Goal: Use online tool/utility: Utilize a website feature to perform a specific function

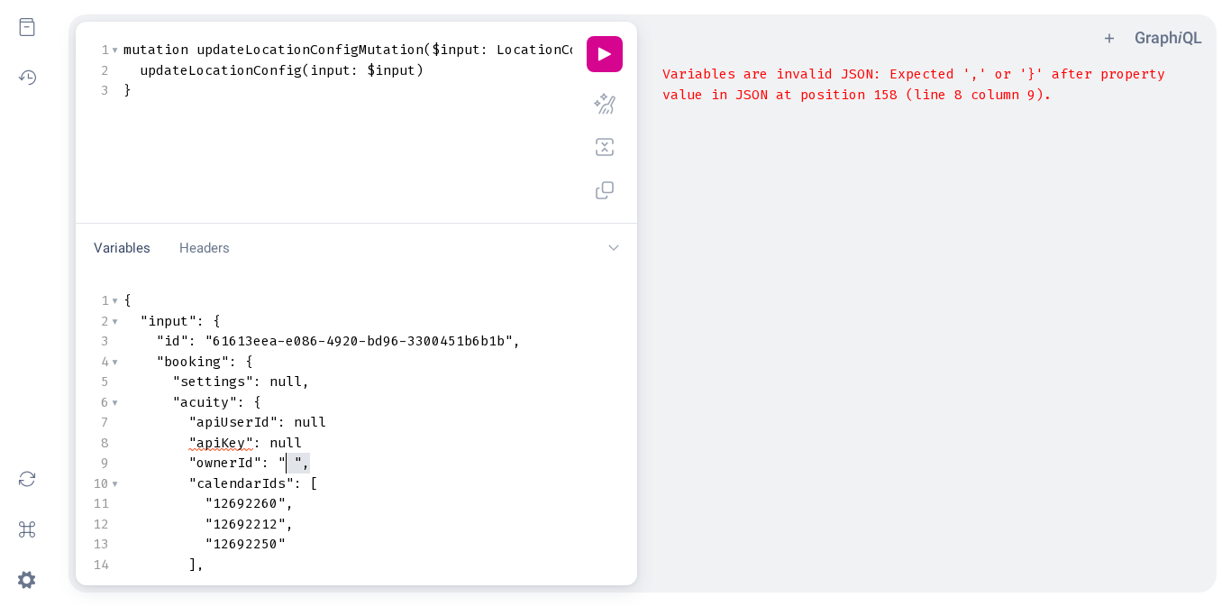
type textarea "" ","
drag, startPoint x: 308, startPoint y: 462, endPoint x: 280, endPoint y: 462, distance: 27.9
click at [280, 462] on span ""ownerId" : " " ," at bounding box center [216, 462] width 187 height 18
type textarea "null"
drag, startPoint x: 326, startPoint y: 424, endPoint x: 297, endPoint y: 422, distance: 29.8
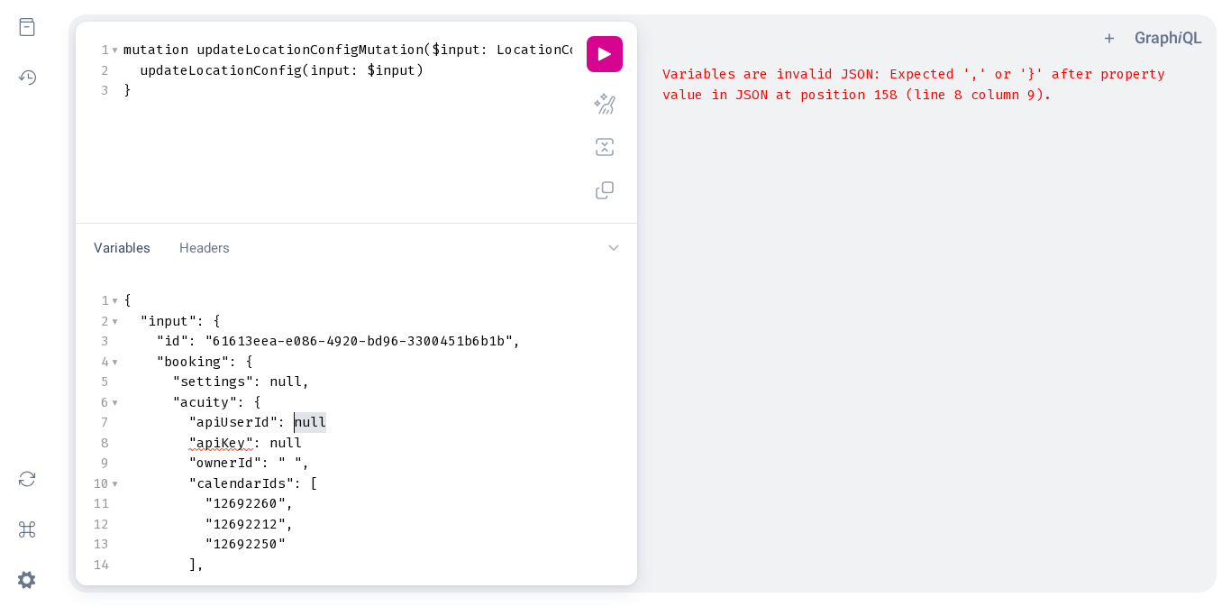
click at [297, 422] on pre ""apiUserId" : null" at bounding box center [606, 422] width 972 height 21
paste textarea "Variables"
type textarea "null"
drag, startPoint x: 302, startPoint y: 442, endPoint x: 272, endPoint y: 442, distance: 29.7
click at [272, 442] on pre ""apiKey" : null" at bounding box center [606, 443] width 972 height 21
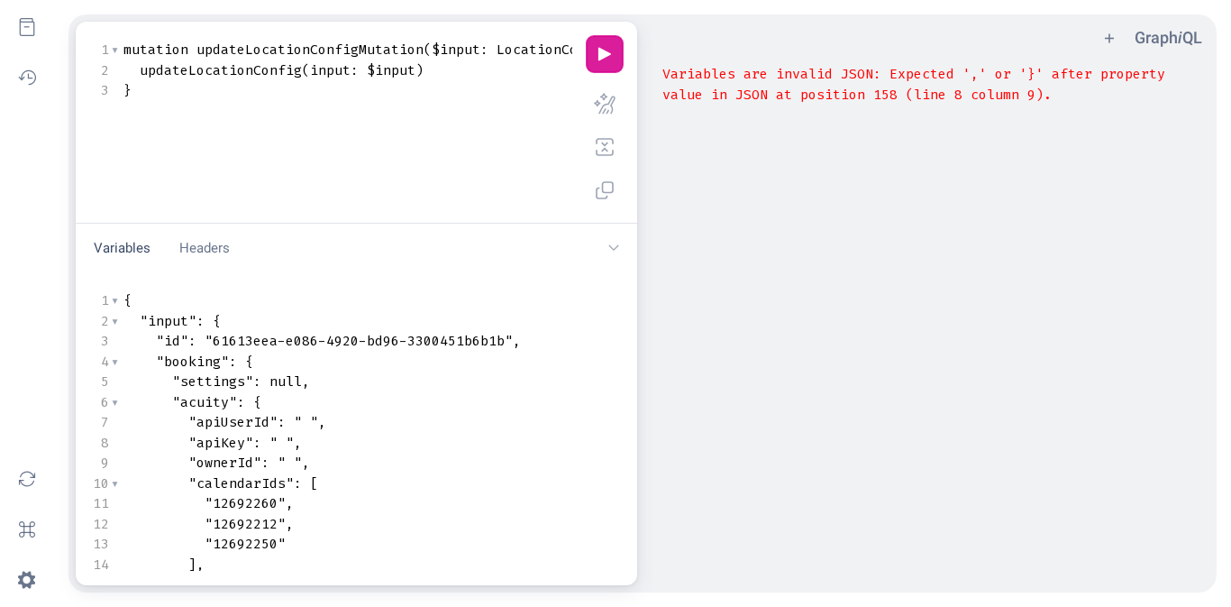
click at [611, 60] on button "play icon" at bounding box center [605, 54] width 36 height 36
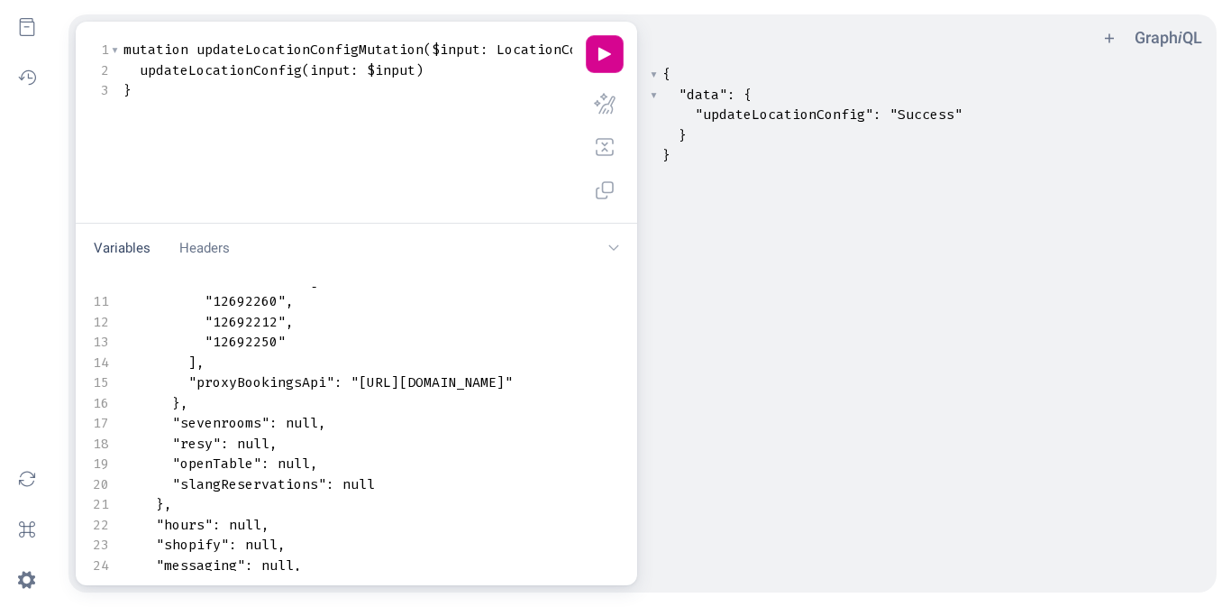
scroll to position [0, 18]
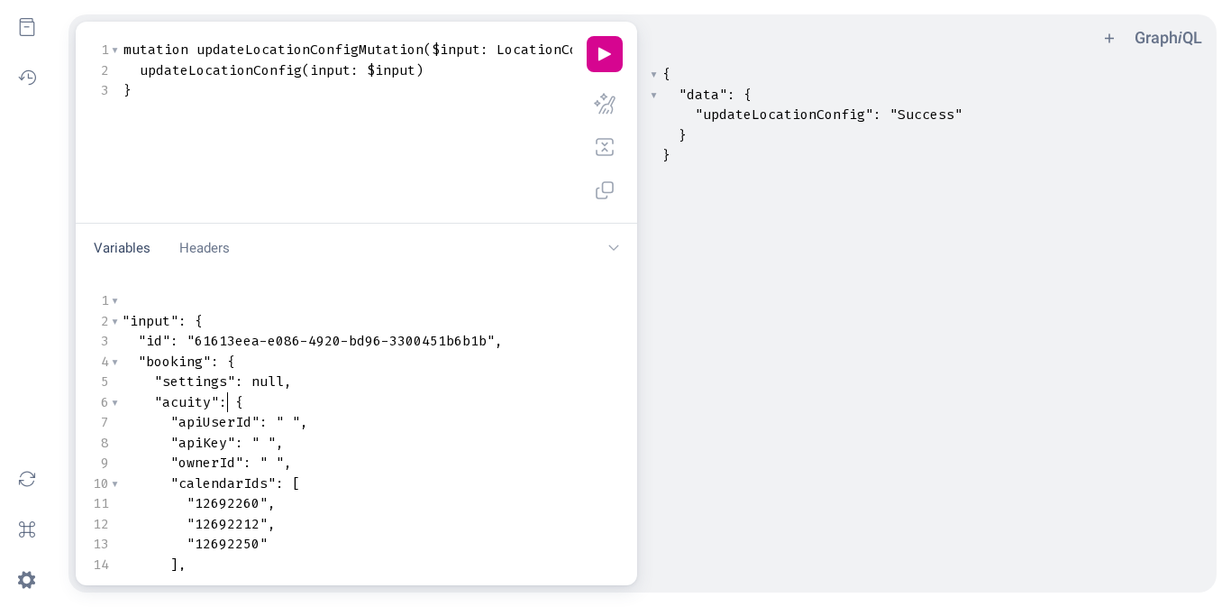
click at [224, 394] on span ":" at bounding box center [223, 402] width 8 height 18
type textarea "{ "input": { "id": "61613eea-e086-4920-bd96-3300451b6b1b", "booking": { "settin…"
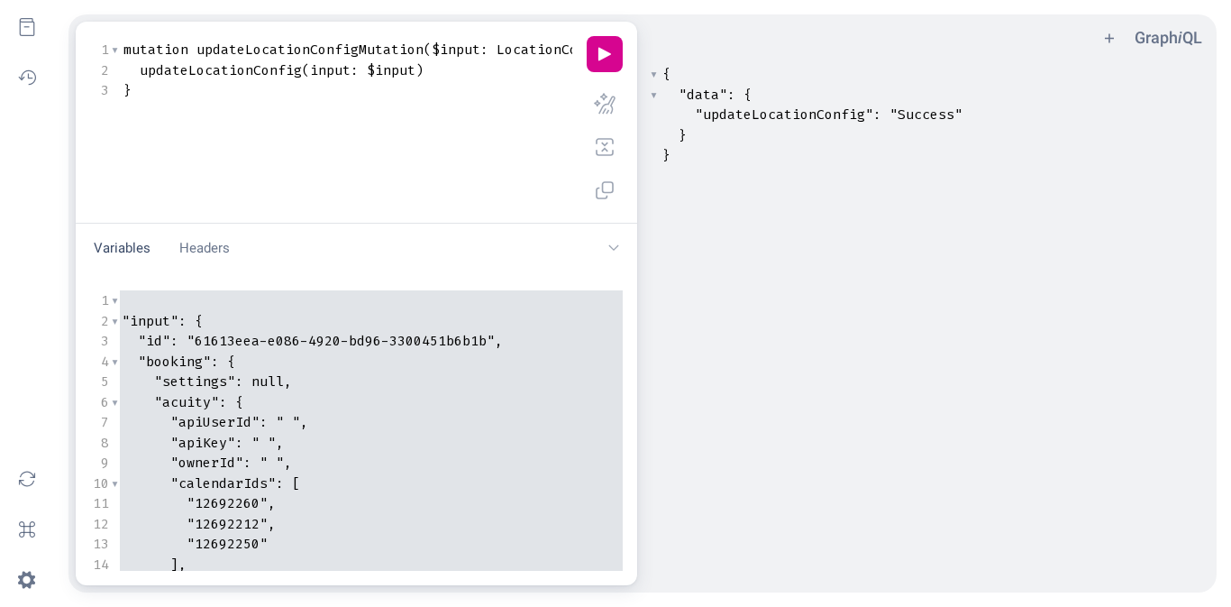
click at [312, 424] on pre ""apiUserId" : " " ," at bounding box center [588, 422] width 972 height 21
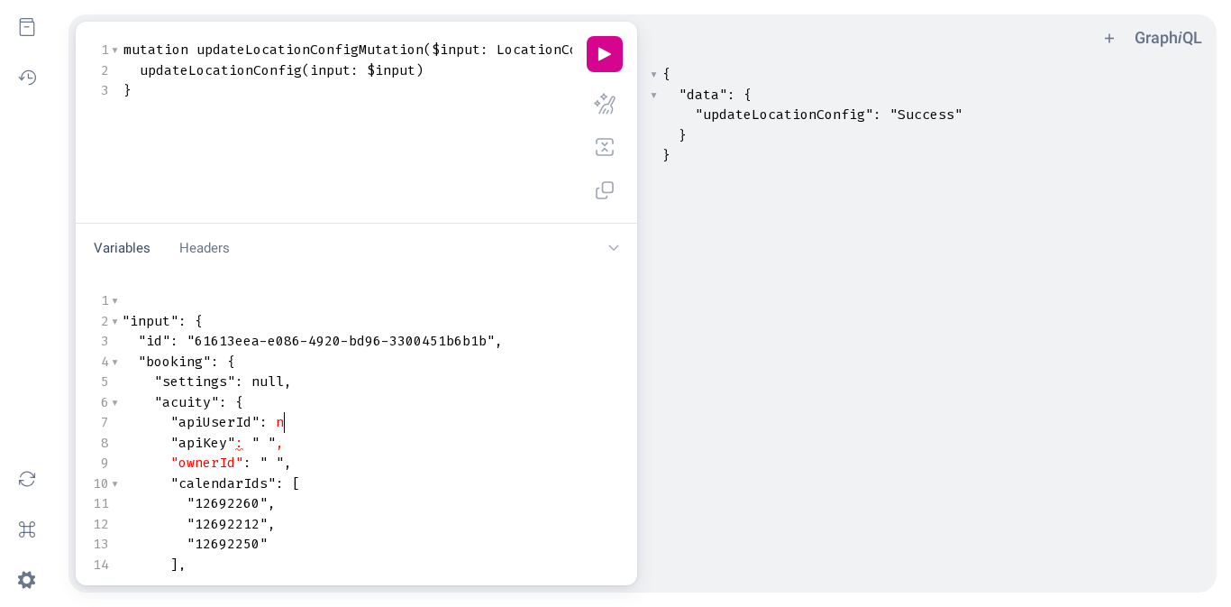
type textarea "null"
click at [293, 421] on span "null" at bounding box center [292, 422] width 32 height 18
click at [24, 23] on button "docs icon" at bounding box center [27, 27] width 40 height 40
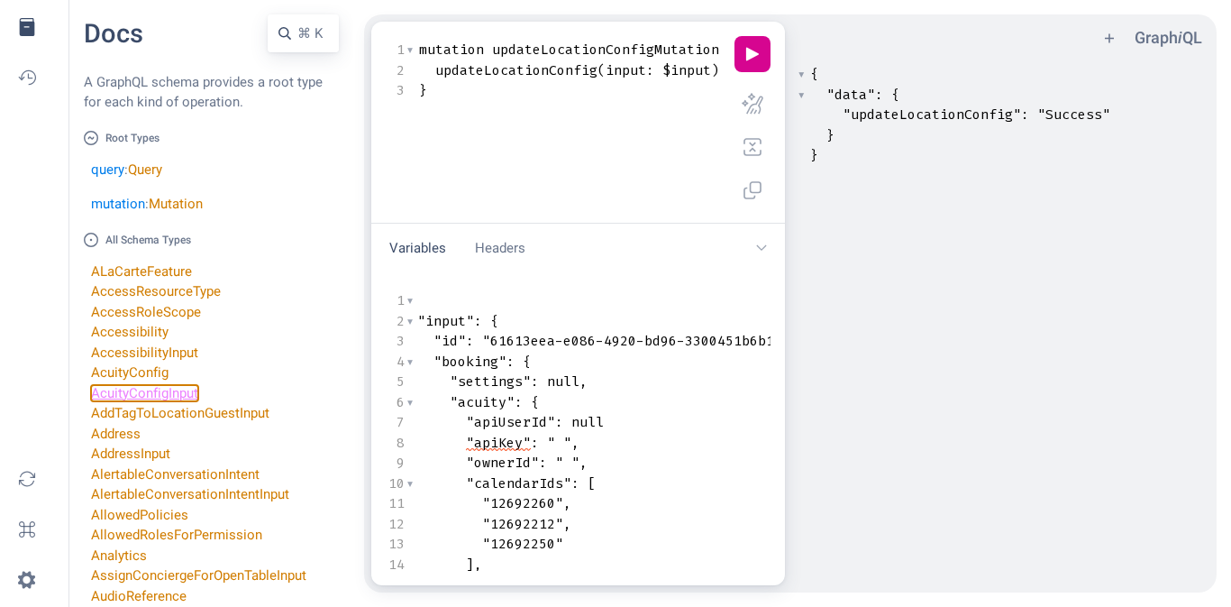
click at [160, 395] on link "AcuityConfigInput" at bounding box center [144, 393] width 107 height 16
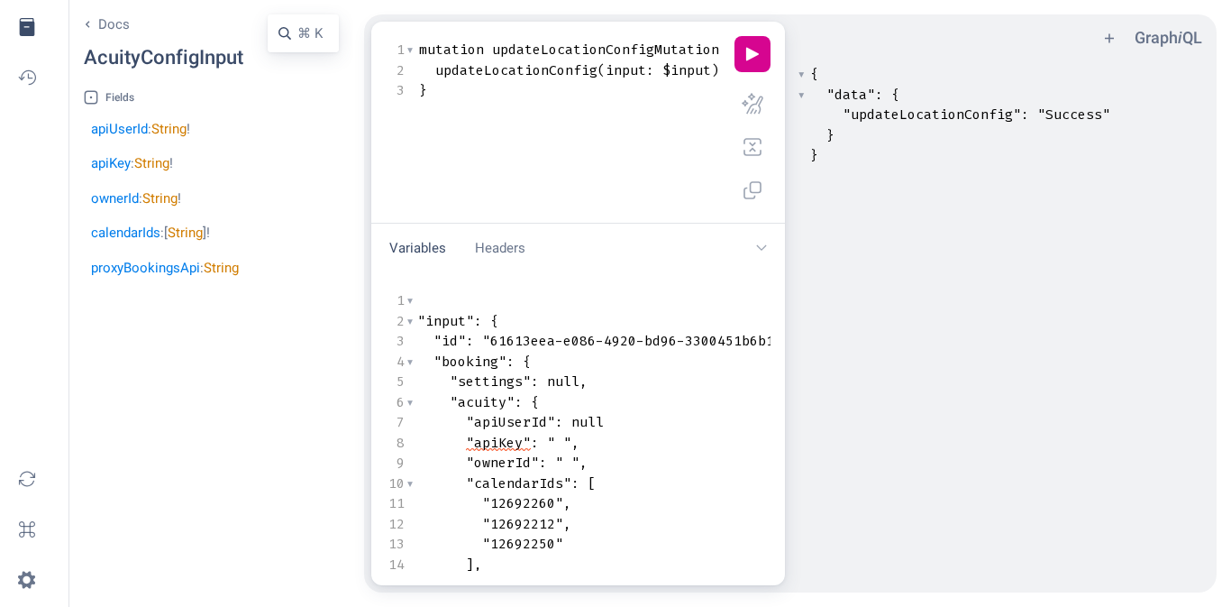
drag, startPoint x: 505, startPoint y: 393, endPoint x: 509, endPoint y: 405, distance: 12.6
click at [505, 393] on span ""acuity"" at bounding box center [482, 402] width 65 height 18
click at [593, 419] on span "null" at bounding box center [587, 422] width 32 height 18
click at [762, 244] on button "chevron down icon" at bounding box center [761, 248] width 32 height 35
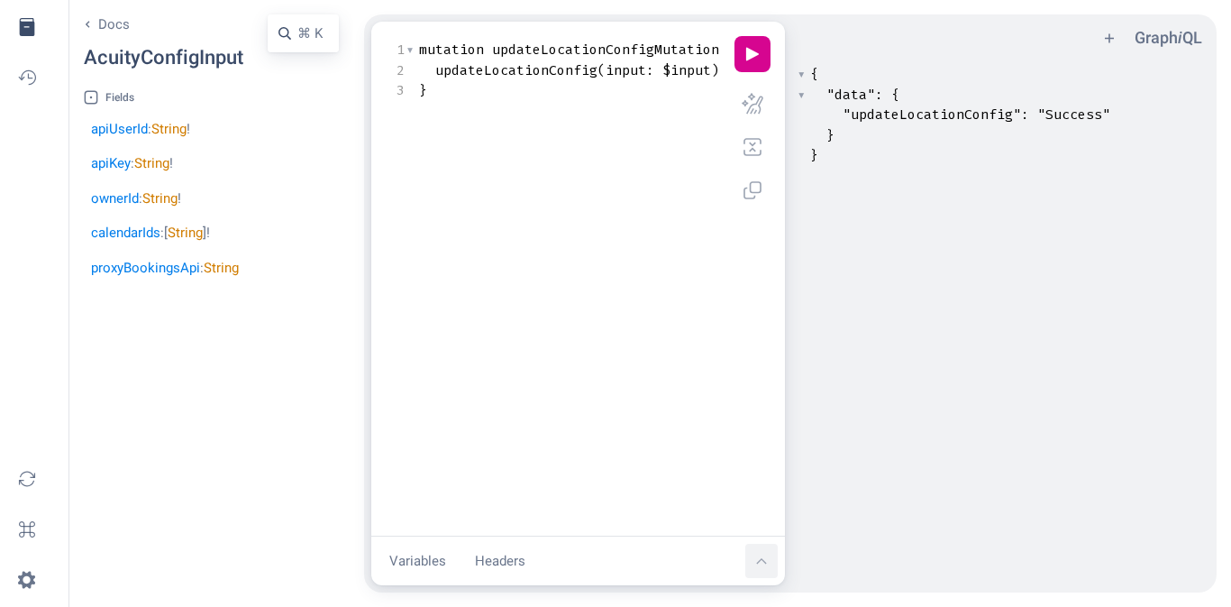
click at [758, 558] on button "chevron up icon" at bounding box center [761, 561] width 32 height 35
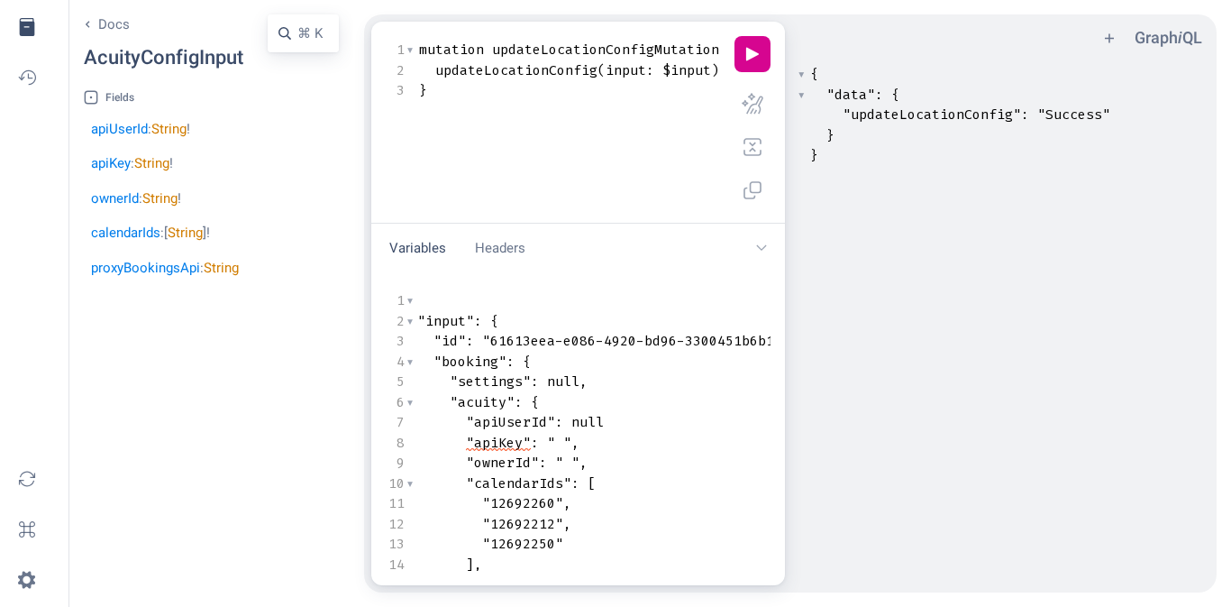
type textarea "​"
click at [27, 520] on button "keyboard shortcut icon" at bounding box center [27, 529] width 40 height 40
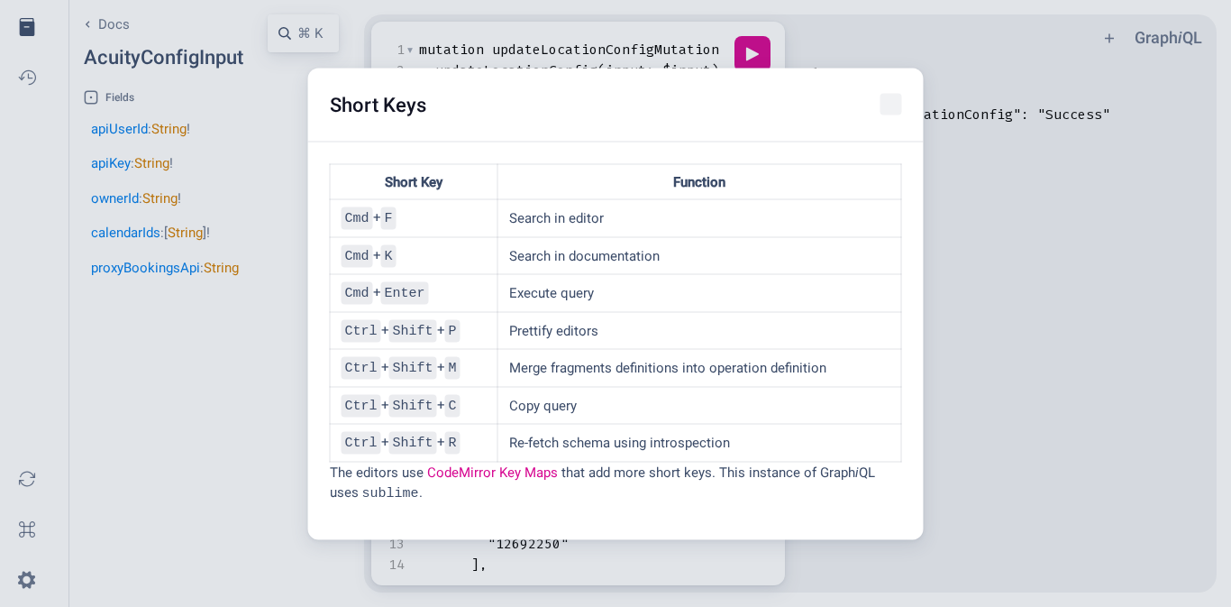
click at [892, 111] on icon "close icon" at bounding box center [892, 105] width 22 height 22
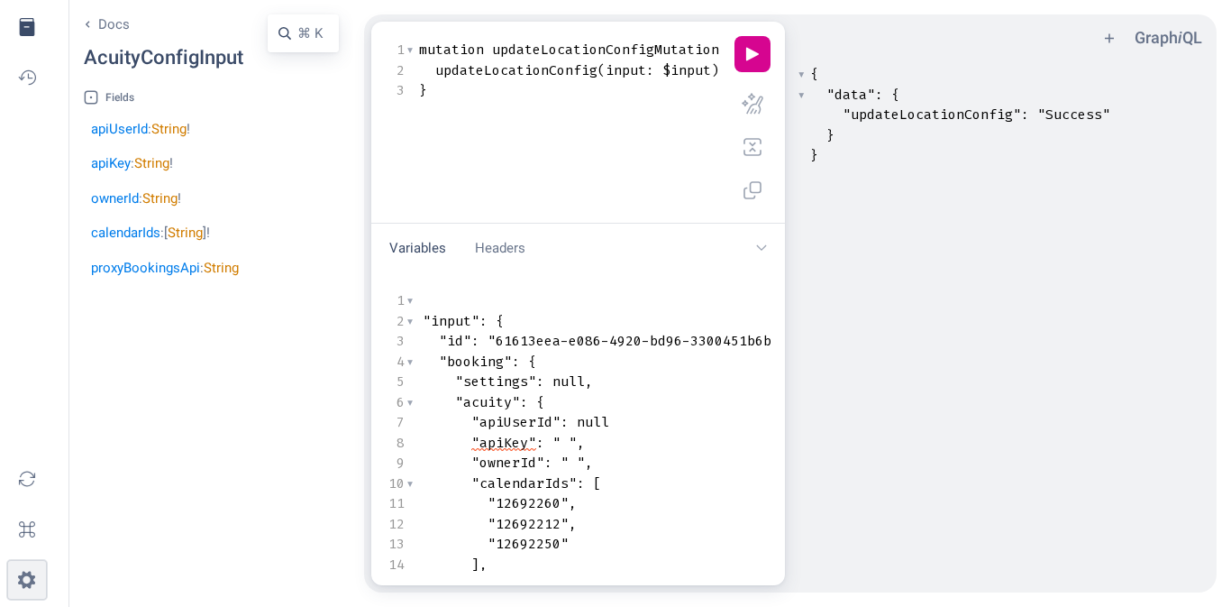
click at [23, 583] on button "settings icon" at bounding box center [27, 580] width 40 height 40
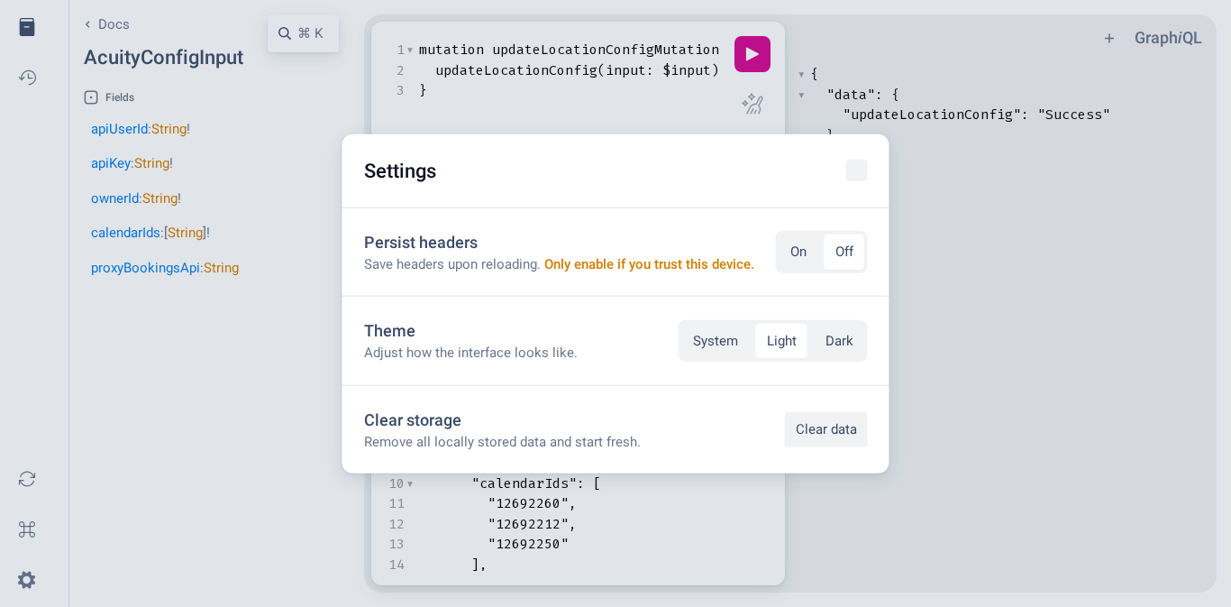
click at [867, 175] on icon "close icon" at bounding box center [857, 171] width 22 height 22
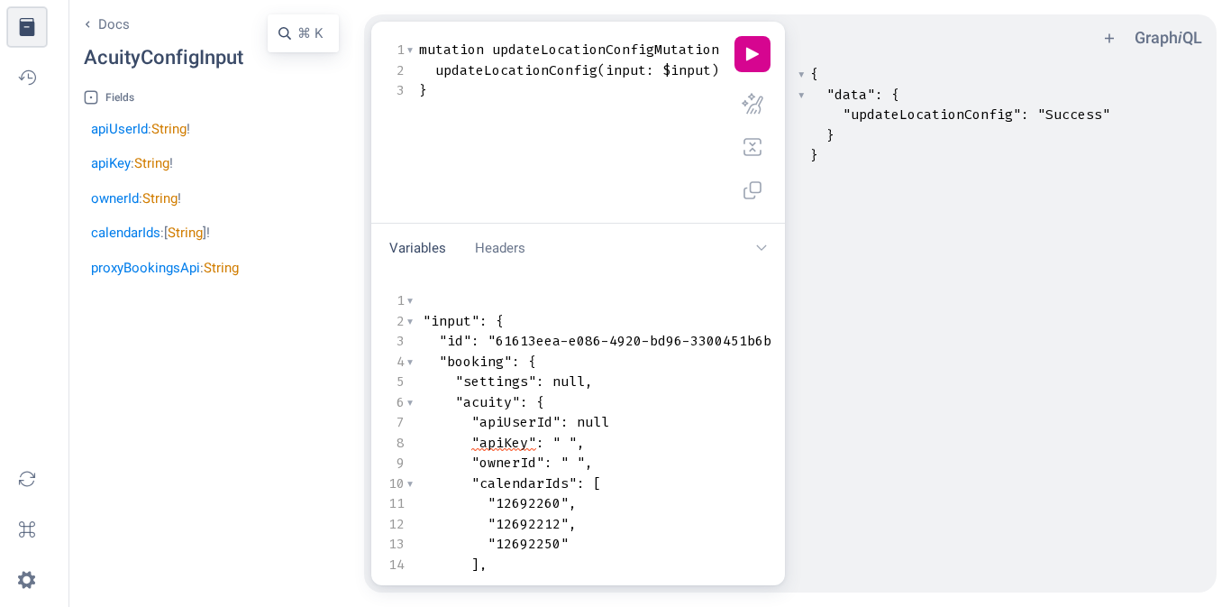
click at [26, 32] on button "filled docs icon" at bounding box center [27, 27] width 40 height 40
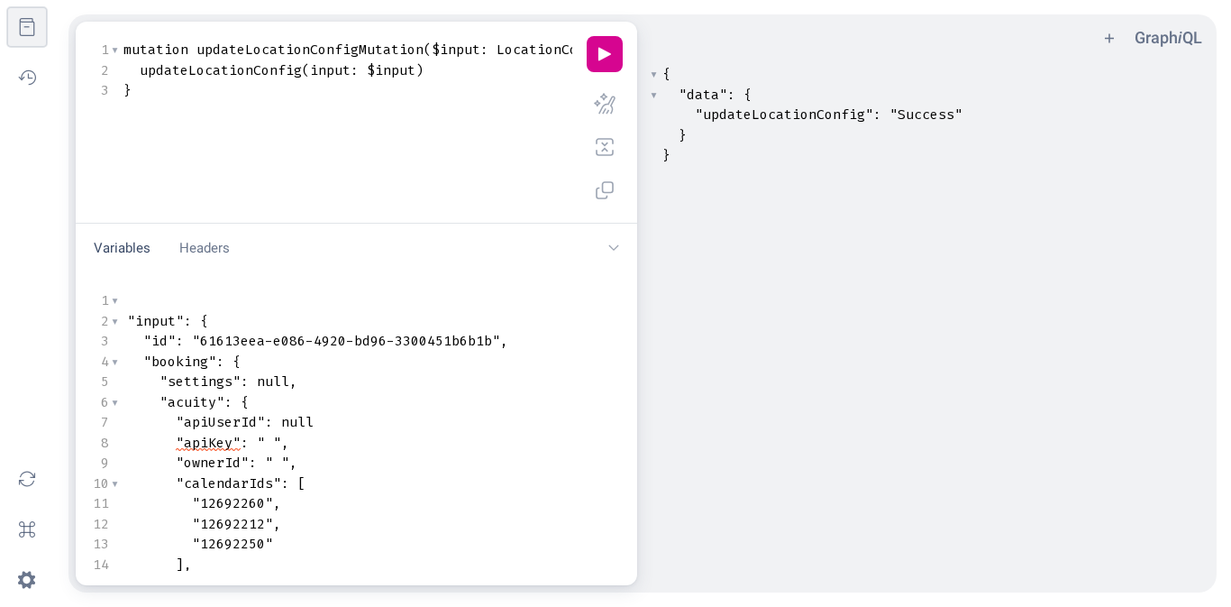
click at [26, 32] on button "docs icon" at bounding box center [27, 27] width 40 height 40
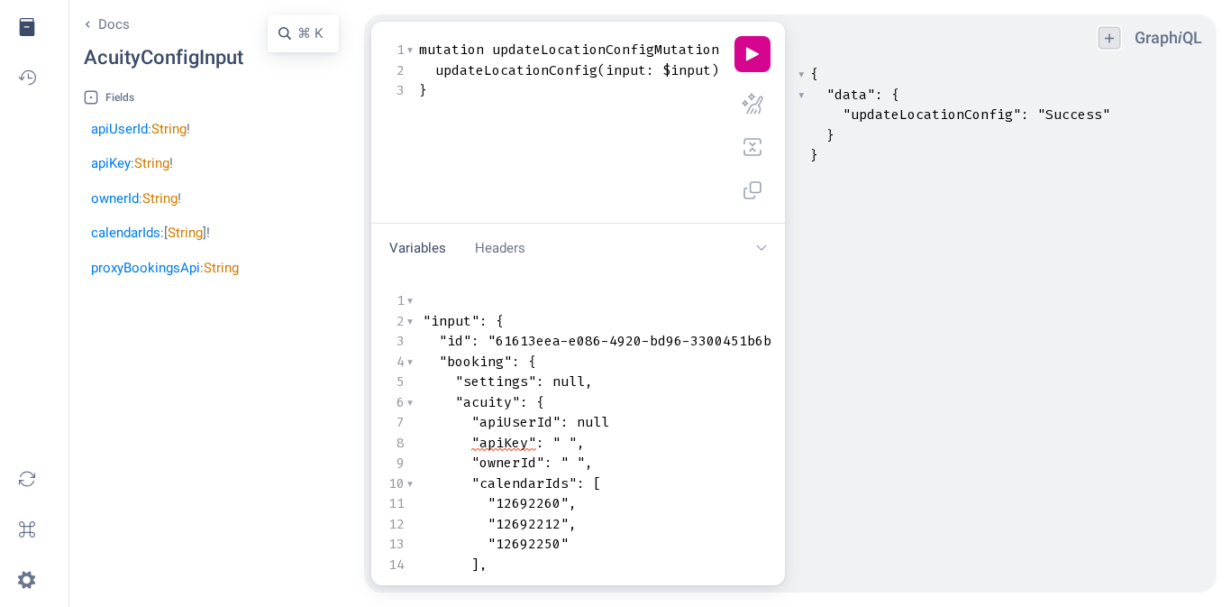
click at [1108, 38] on button "plus icon" at bounding box center [1110, 38] width 22 height 22
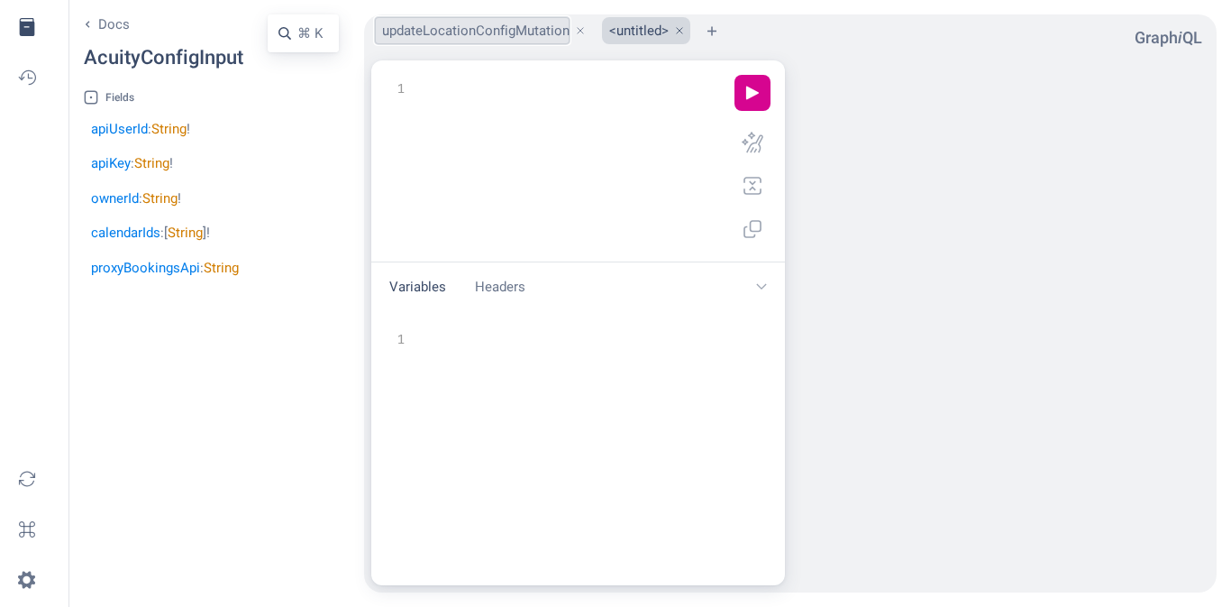
click at [525, 20] on button "updateLocationConfigMutation" at bounding box center [472, 31] width 195 height 28
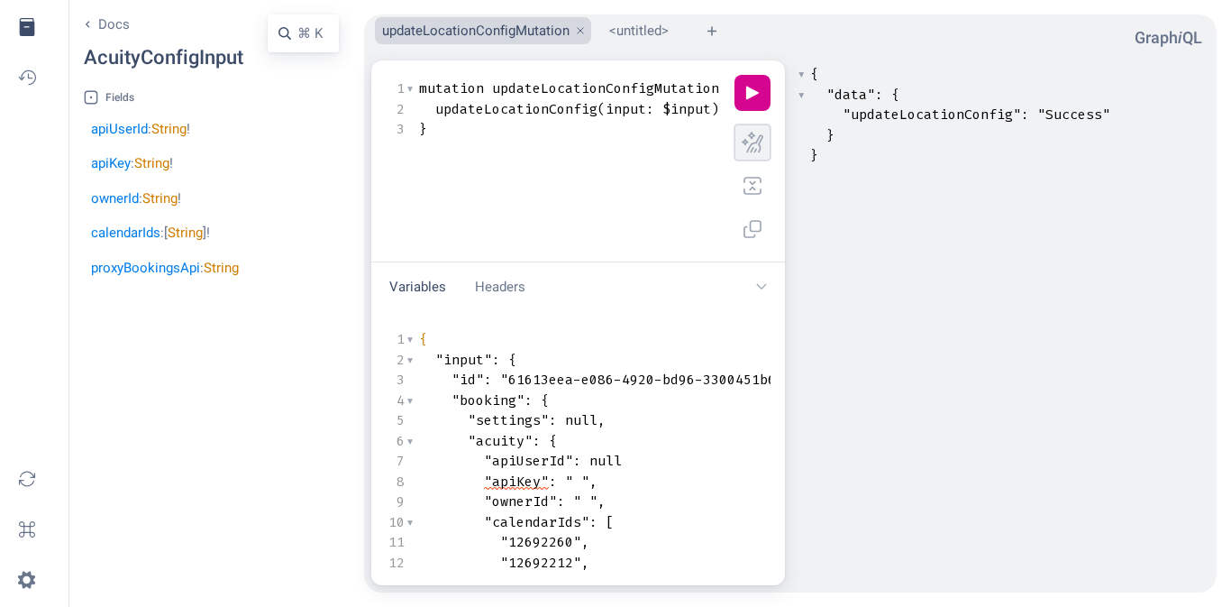
click at [747, 142] on button "prettify icon" at bounding box center [753, 142] width 36 height 36
click at [645, 36] on button "<untitled>" at bounding box center [635, 31] width 67 height 28
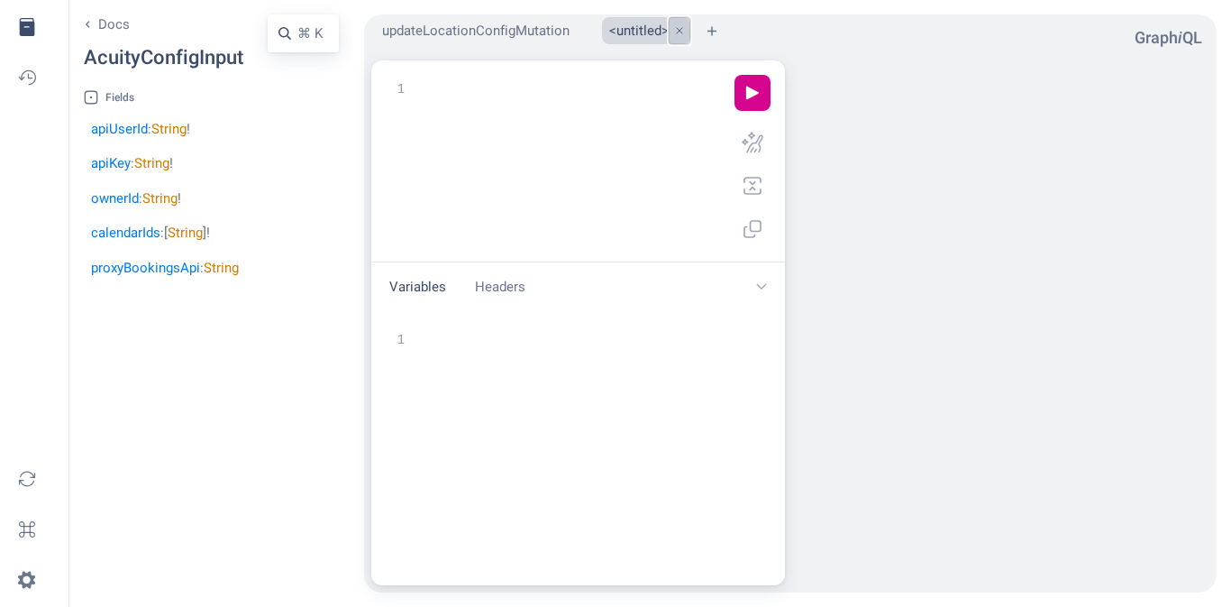
click at [678, 30] on button "close icon" at bounding box center [680, 31] width 22 height 28
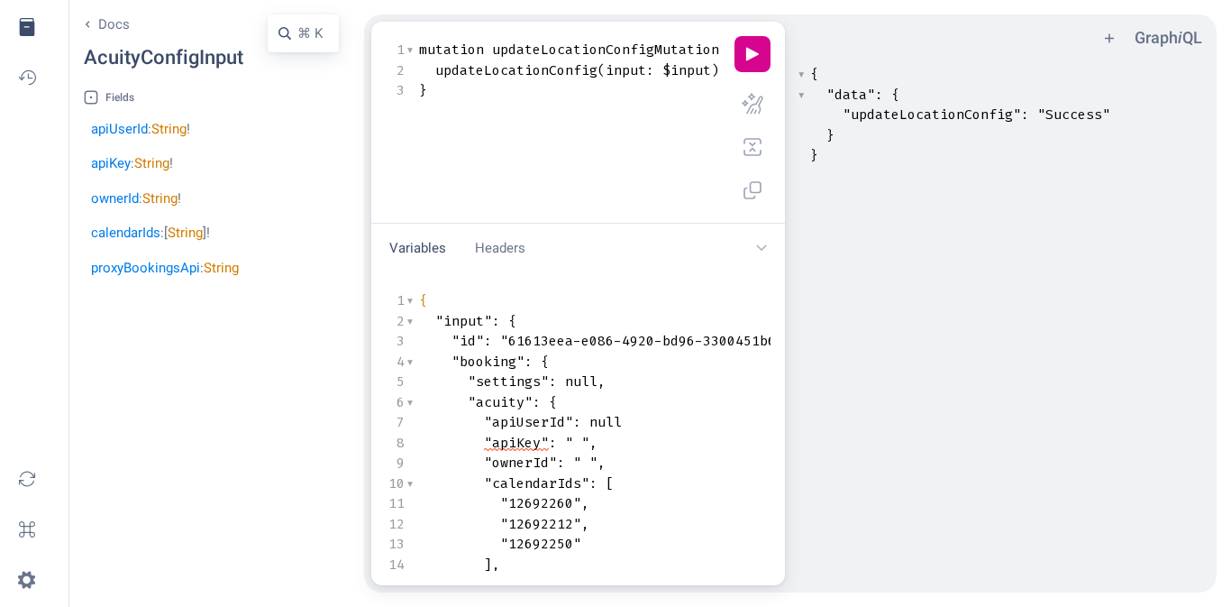
click at [599, 418] on span "null" at bounding box center [605, 422] width 32 height 18
type textarea "​"
click at [911, 417] on div "xxxxxxxxxx { "data" : { "updateLocationConfig" : "Success" } }" at bounding box center [1025, 345] width 459 height 570
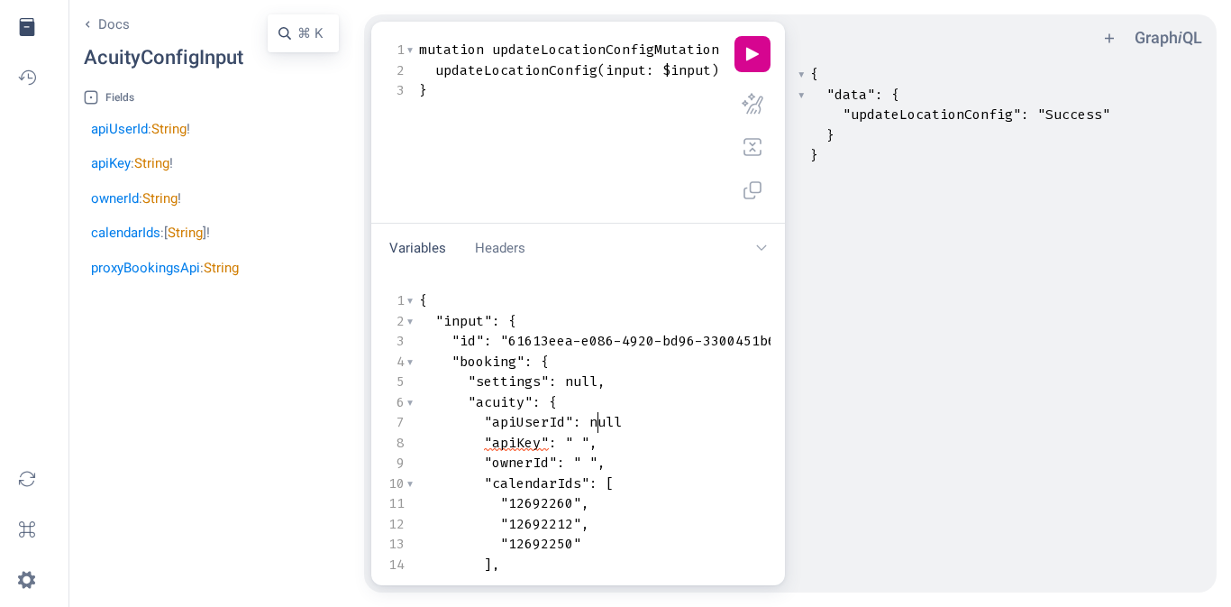
click at [600, 415] on span "null" at bounding box center [605, 422] width 32 height 18
click at [616, 416] on span "null" at bounding box center [605, 422] width 32 height 18
type textarea "null"
click at [616, 416] on span "null" at bounding box center [605, 422] width 32 height 18
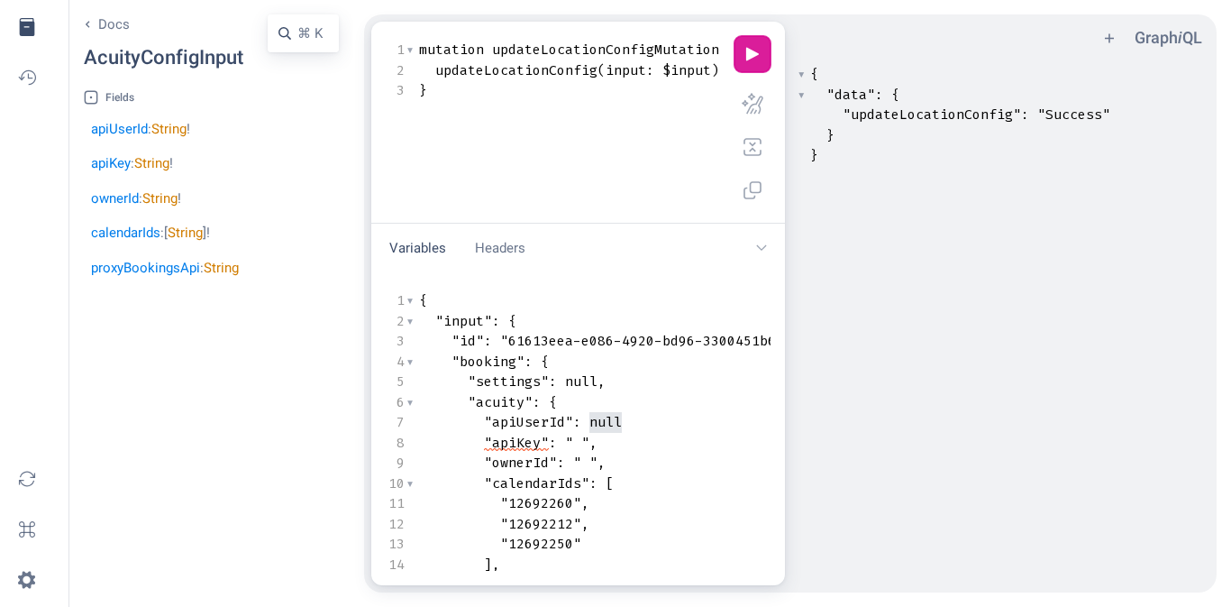
click at [754, 48] on button "play icon" at bounding box center [753, 54] width 36 height 36
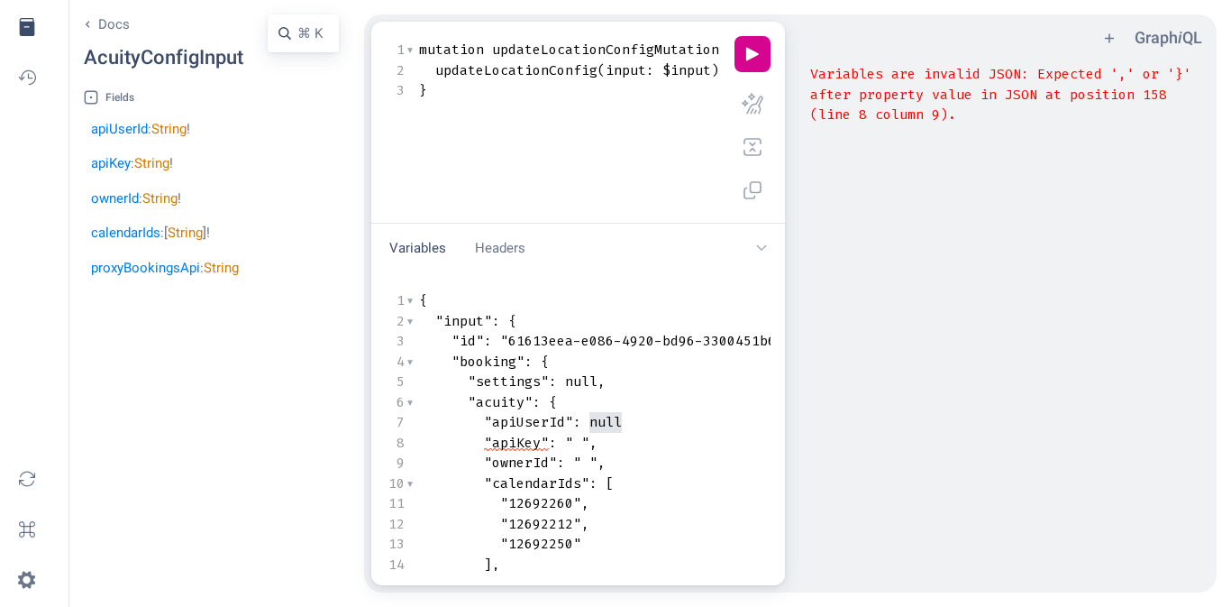
click at [887, 100] on span "property" at bounding box center [891, 95] width 65 height 18
click at [854, 88] on span "Result Window" at bounding box center [855, 95] width 8 height 18
type textarea "​"
click at [988, 254] on div "xxxxxxxxxx Variables are invalid JSON: Expected ',' or '}' after property value…" at bounding box center [1025, 345] width 459 height 570
click at [582, 422] on span "Variables" at bounding box center [585, 422] width 8 height 18
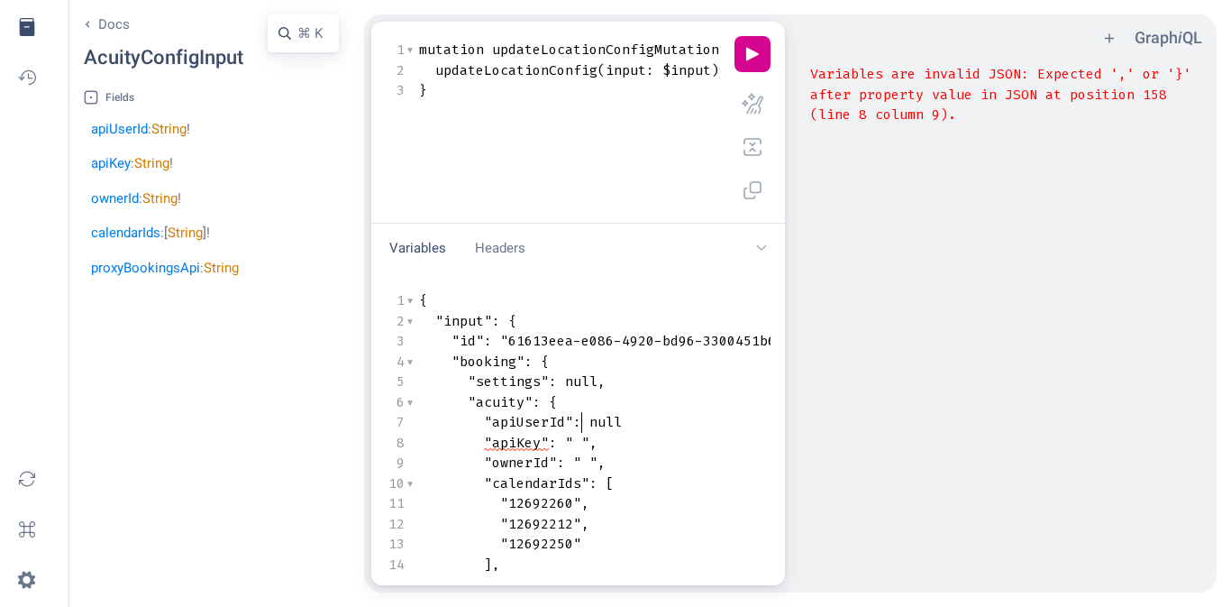
click at [610, 422] on span "null" at bounding box center [605, 422] width 32 height 18
click at [15, 30] on button "filled docs icon" at bounding box center [27, 27] width 40 height 40
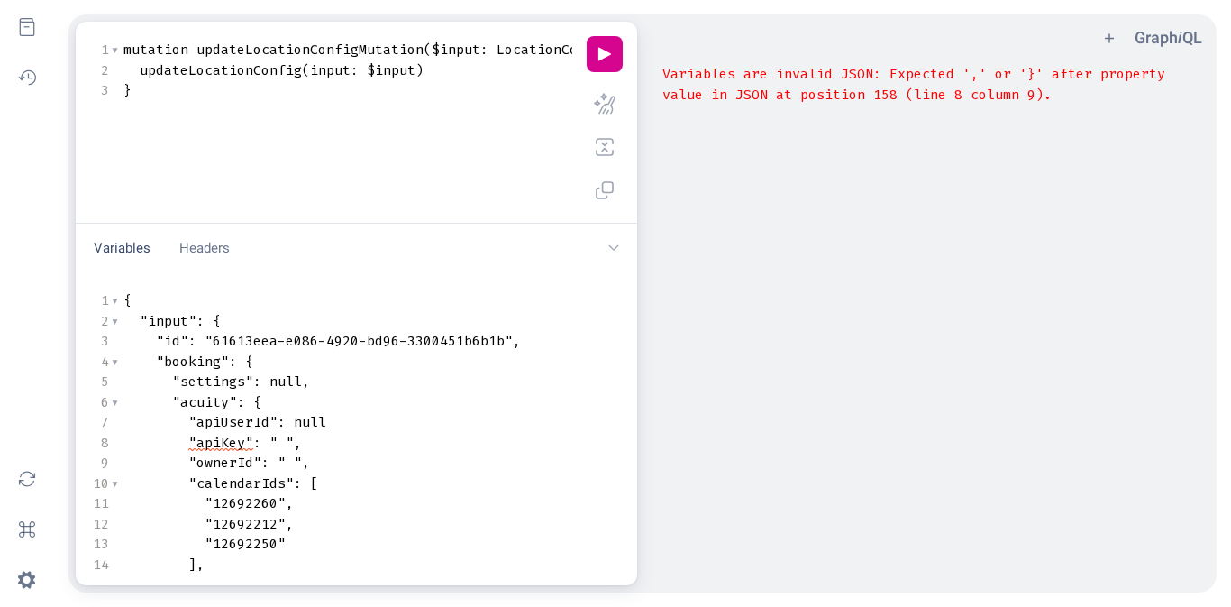
click at [305, 424] on span "null" at bounding box center [310, 422] width 32 height 18
click at [109, 420] on div "Variables" at bounding box center [114, 597] width 11 height 620
click at [105, 420] on div "7" at bounding box center [99, 422] width 19 height 21
click at [105, 434] on div "8" at bounding box center [99, 443] width 19 height 21
click at [206, 457] on span ""ownerId"" at bounding box center [224, 462] width 73 height 18
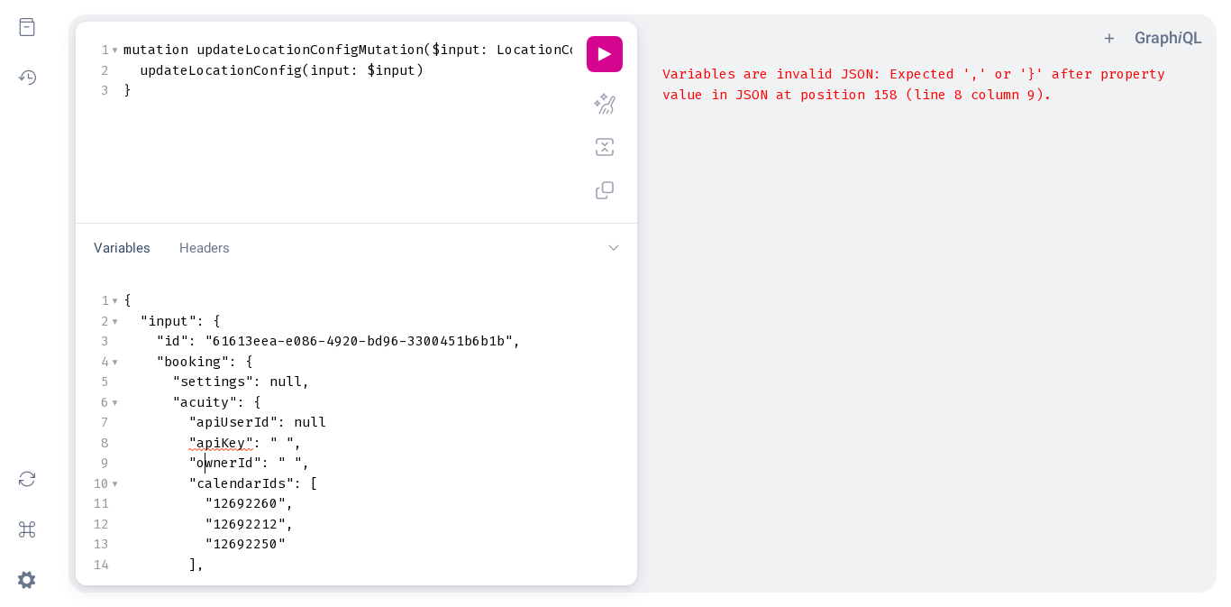
click at [288, 443] on span "" "" at bounding box center [282, 443] width 24 height 18
drag, startPoint x: 303, startPoint y: 443, endPoint x: 270, endPoint y: 437, distance: 33.8
click at [270, 437] on pre ""apiKey" : " " ," at bounding box center [606, 443] width 972 height 21
type textarea "null"
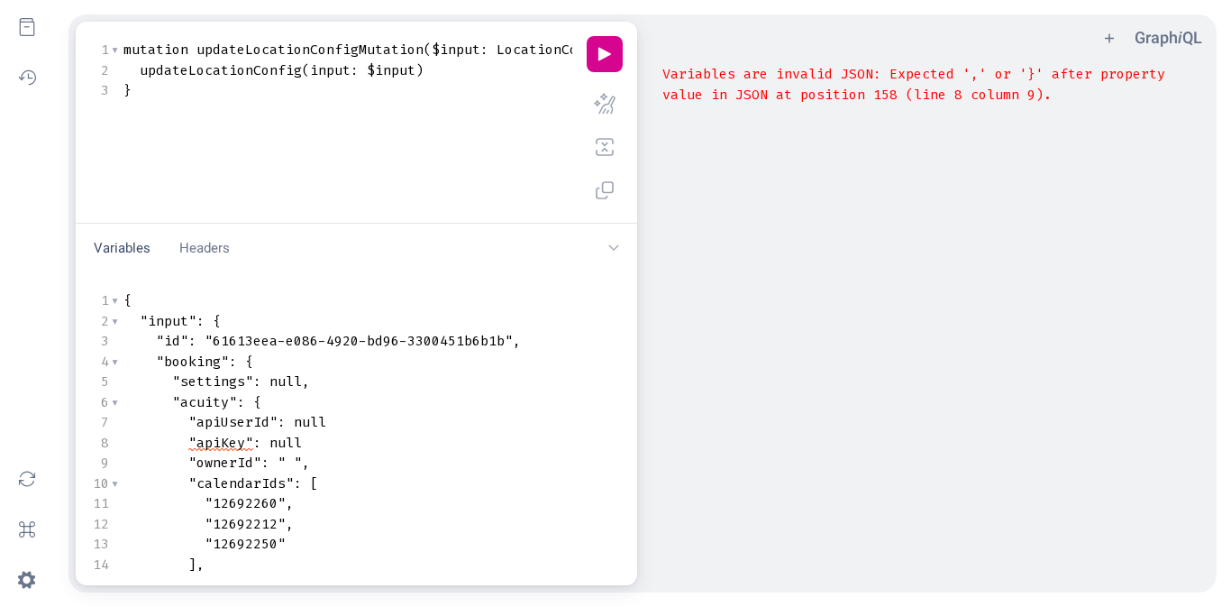
click at [263, 519] on span ""12692212"" at bounding box center [245, 524] width 81 height 18
